Goal: Task Accomplishment & Management: Use online tool/utility

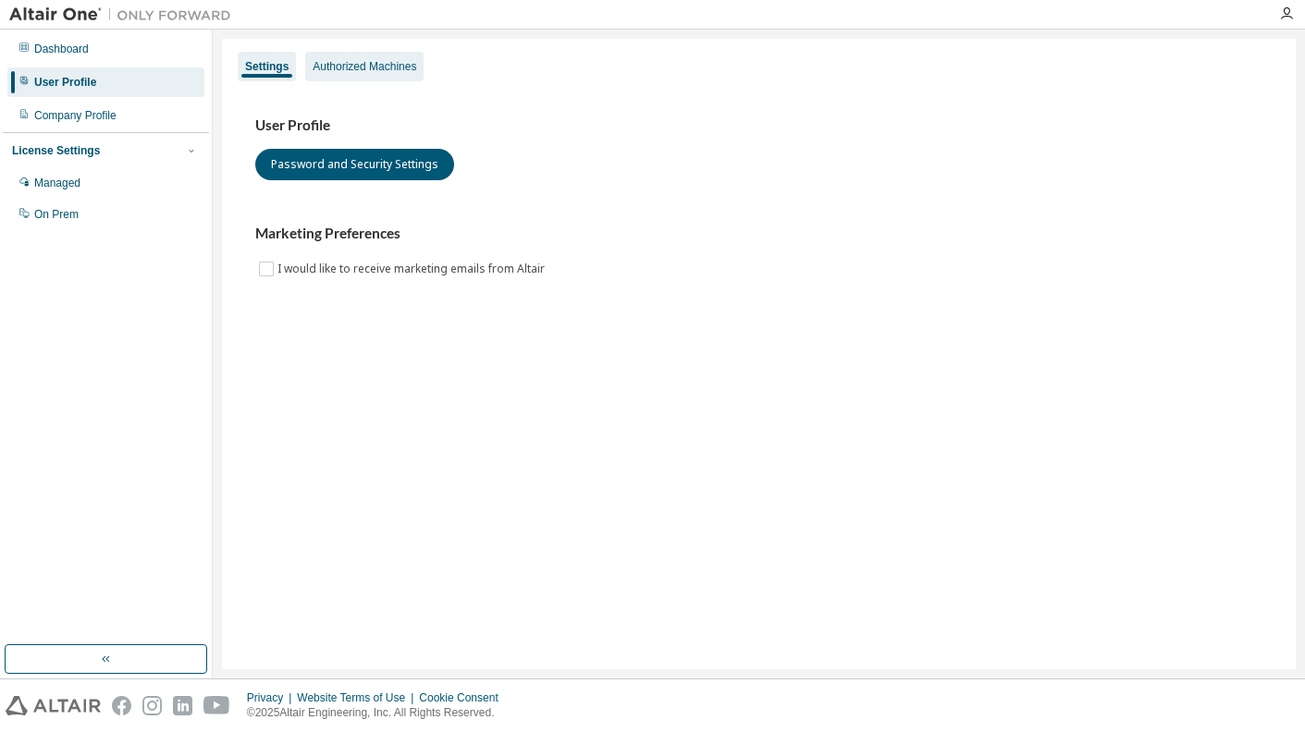
click at [363, 62] on div "Authorized Machines" at bounding box center [365, 66] width 104 height 15
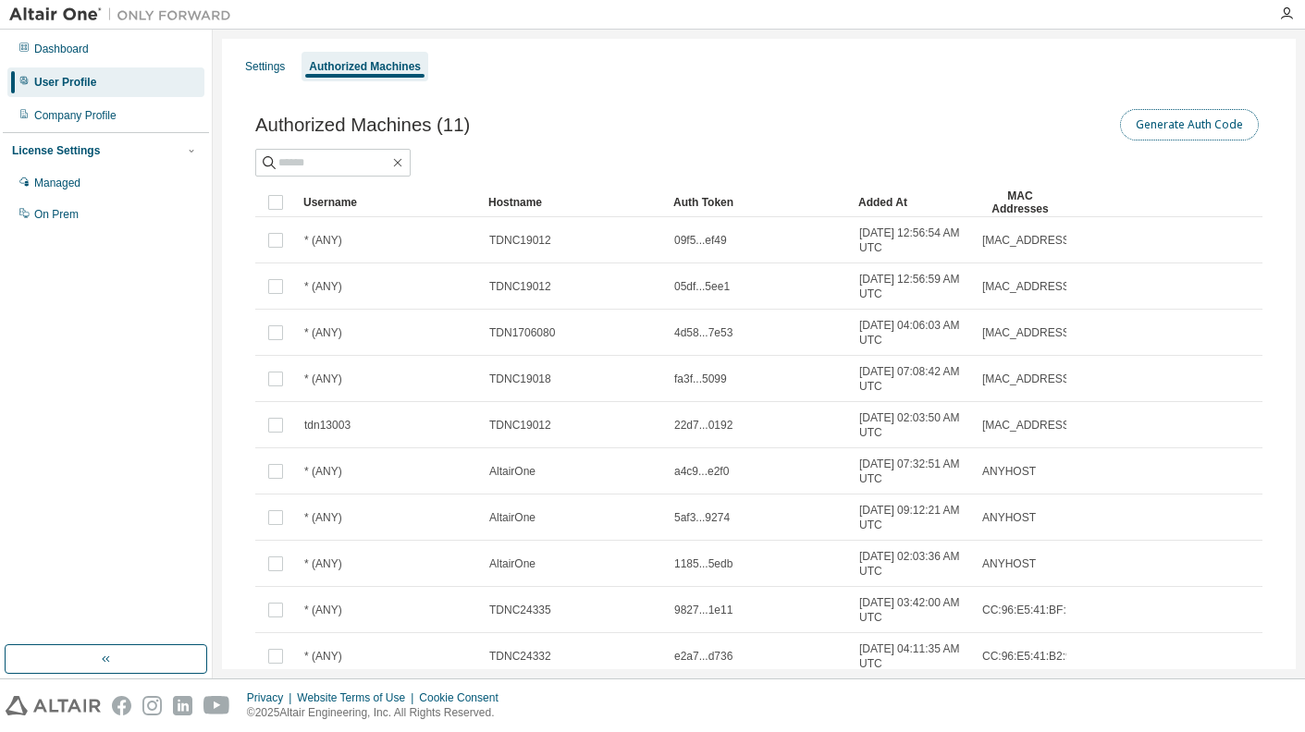
click at [1219, 123] on button "Generate Auth Code" at bounding box center [1189, 124] width 139 height 31
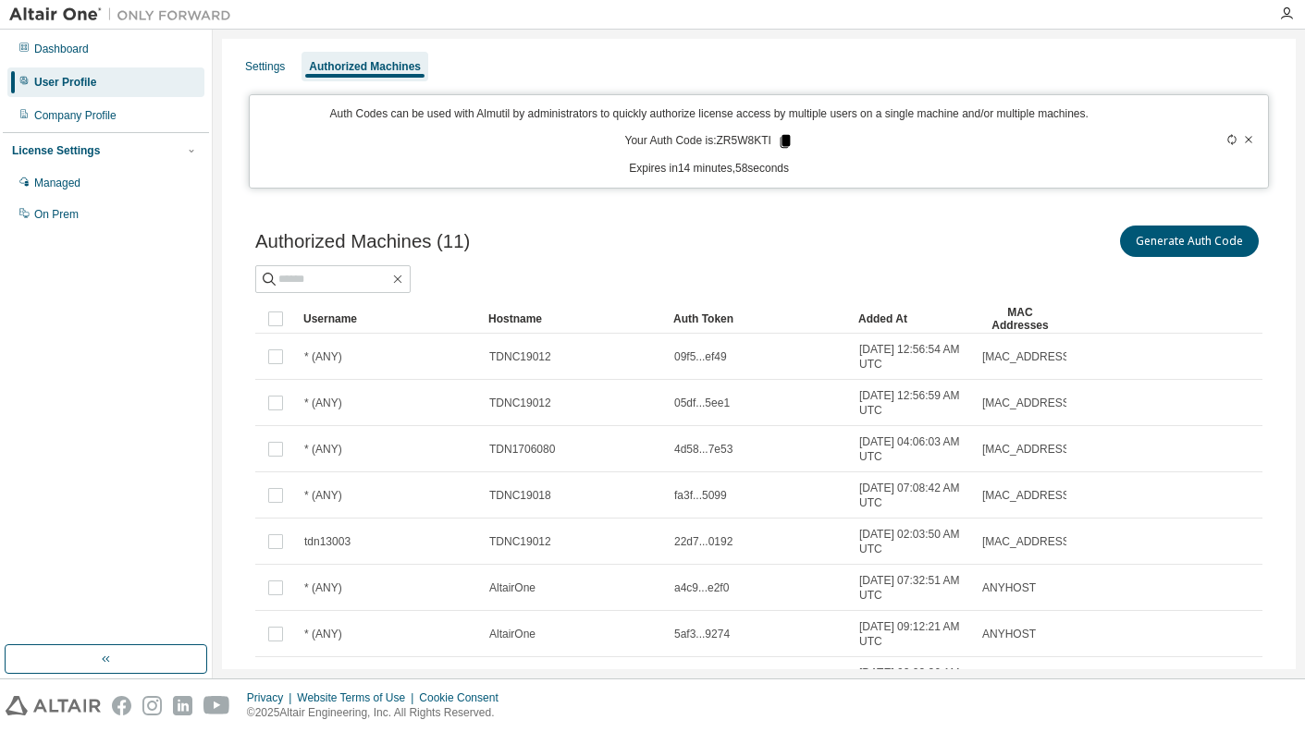
click at [783, 145] on icon at bounding box center [785, 141] width 10 height 13
